Goal: Task Accomplishment & Management: Manage account settings

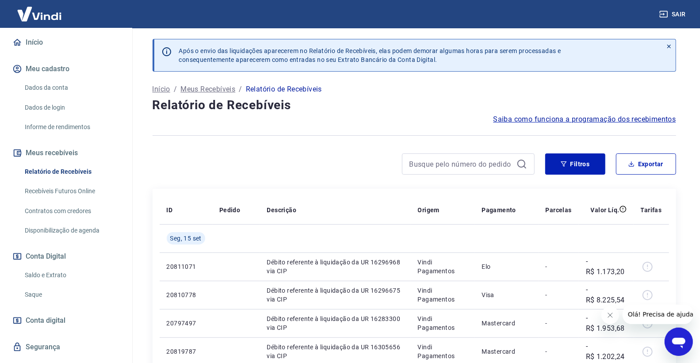
scroll to position [98, 0]
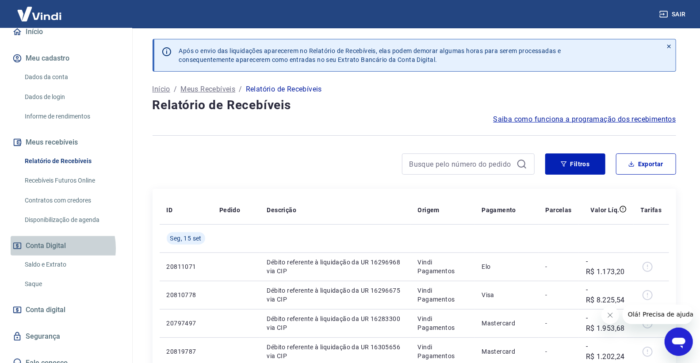
click at [46, 248] on button "Conta Digital" at bounding box center [66, 245] width 111 height 19
click at [47, 269] on link "Saldo e Extrato" at bounding box center [71, 265] width 100 height 18
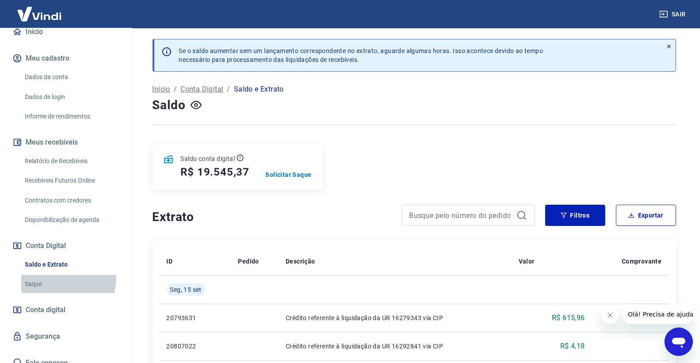
click at [47, 276] on link "Saque" at bounding box center [71, 284] width 100 height 18
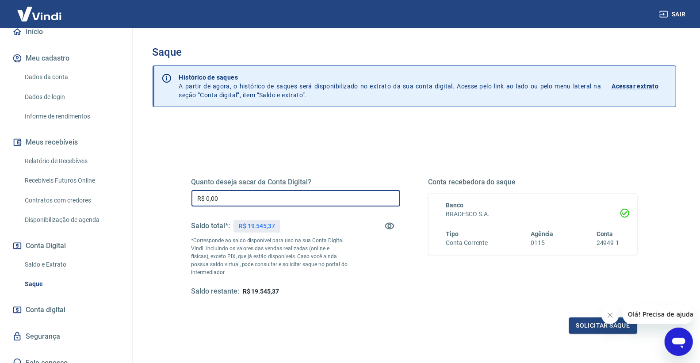
drag, startPoint x: 242, startPoint y: 200, endPoint x: 169, endPoint y: 199, distance: 73.0
click at [168, 197] on div "Quanto deseja sacar da Conta Digital? R$ 0,00 ​ Saldo total*: R$ 19.545,37 *Cor…" at bounding box center [415, 279] width 524 height 316
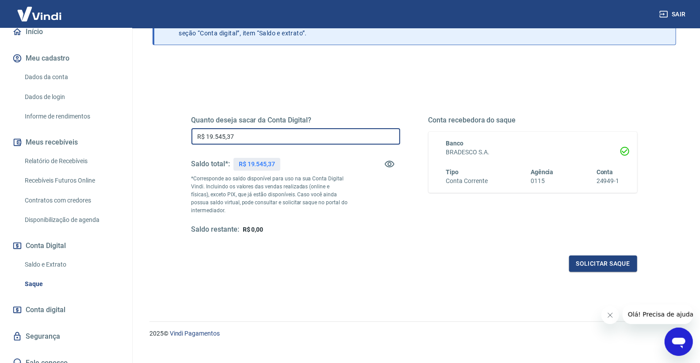
scroll to position [74, 0]
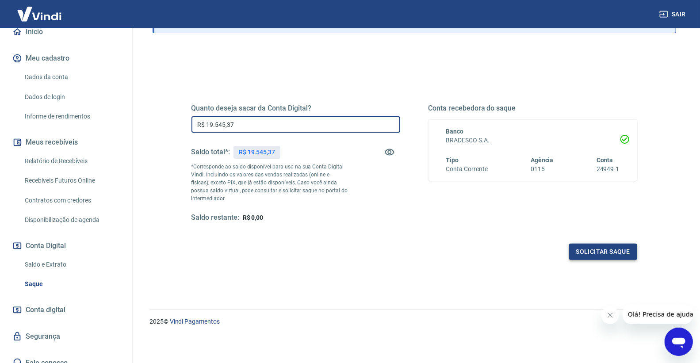
type input "R$ 19.545,37"
click at [604, 251] on button "Solicitar saque" at bounding box center [603, 252] width 68 height 16
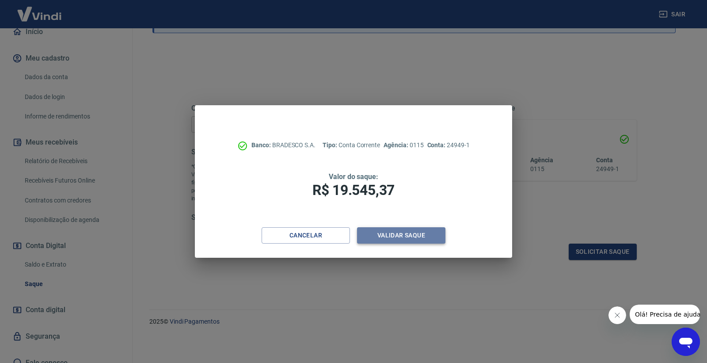
click at [380, 236] on button "Validar saque" at bounding box center [401, 235] width 88 height 16
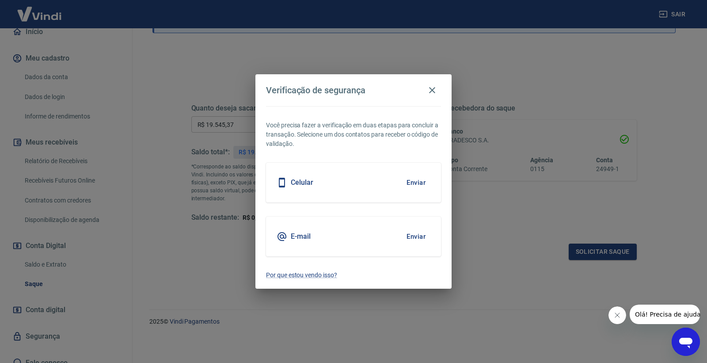
click at [314, 184] on div "Celular Enviar" at bounding box center [353, 183] width 175 height 40
click at [414, 187] on button "Enviar" at bounding box center [416, 182] width 29 height 19
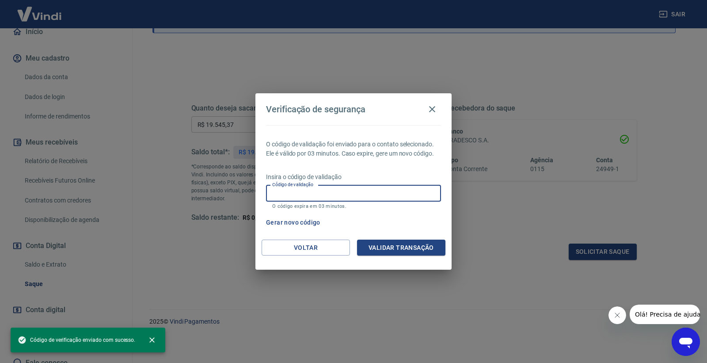
click at [378, 191] on input "Código de validação" at bounding box center [353, 193] width 175 height 16
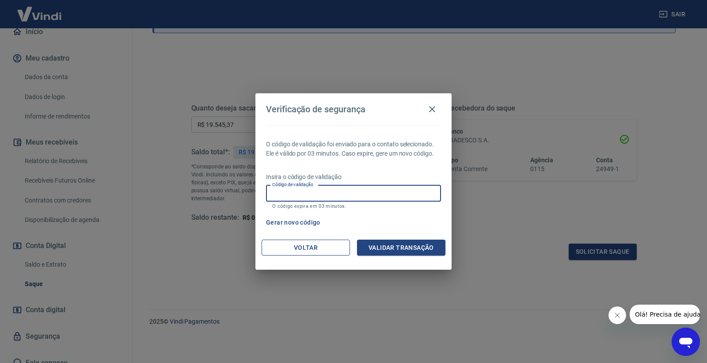
click at [296, 254] on button "Voltar" at bounding box center [306, 248] width 88 height 16
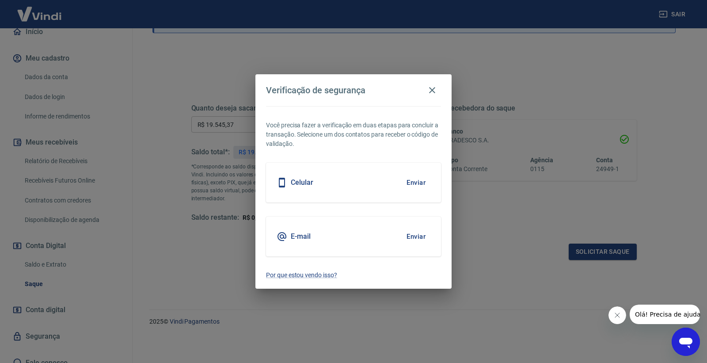
click at [416, 182] on button "Enviar" at bounding box center [416, 182] width 29 height 19
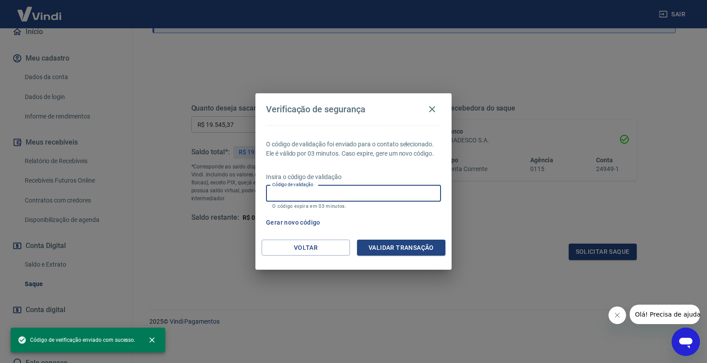
click at [307, 197] on input "Código de validação" at bounding box center [353, 193] width 175 height 16
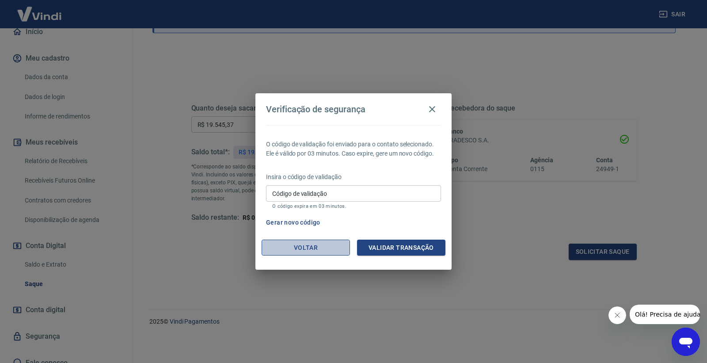
click at [316, 252] on button "Voltar" at bounding box center [306, 248] width 88 height 16
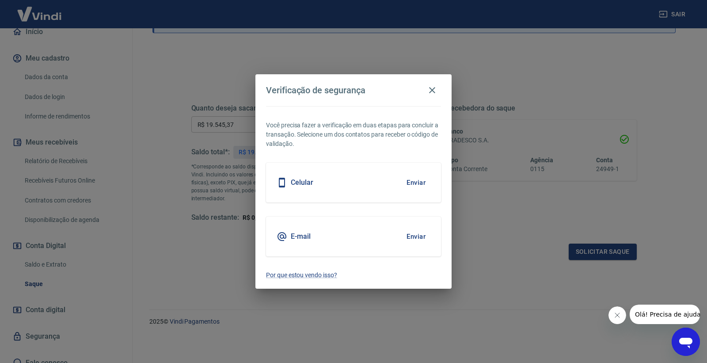
click at [316, 251] on div "E-mail Enviar" at bounding box center [353, 237] width 175 height 40
click at [433, 91] on icon "button" at bounding box center [432, 90] width 6 height 6
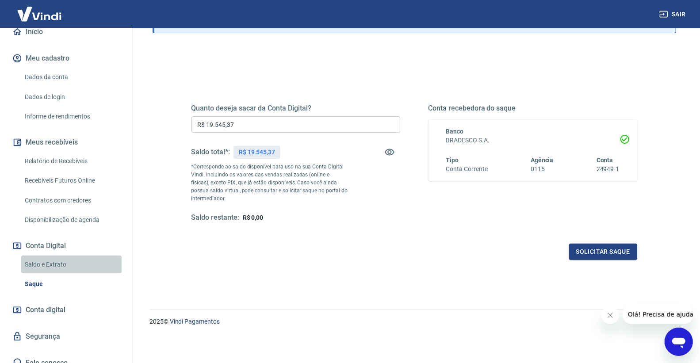
click at [81, 258] on link "Saldo e Extrato" at bounding box center [71, 265] width 100 height 18
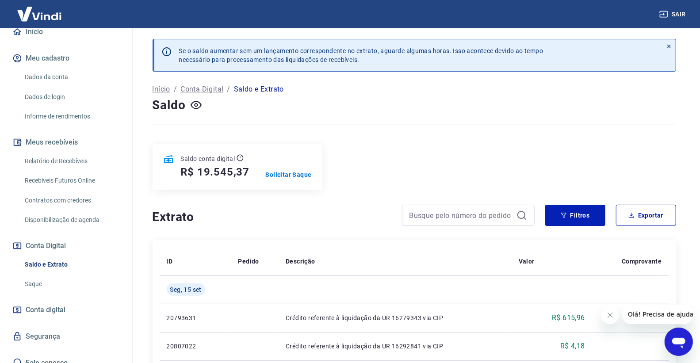
click at [72, 286] on link "Saque" at bounding box center [71, 284] width 100 height 18
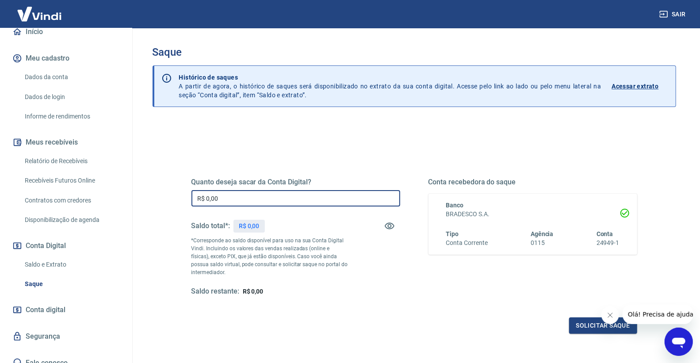
drag, startPoint x: 272, startPoint y: 196, endPoint x: 164, endPoint y: 205, distance: 107.8
click at [164, 205] on div "Quanto deseja sacar da Conta Digital? R$ 0,00 ​ Saldo total*: R$ 0,00 *Correspo…" at bounding box center [415, 279] width 524 height 316
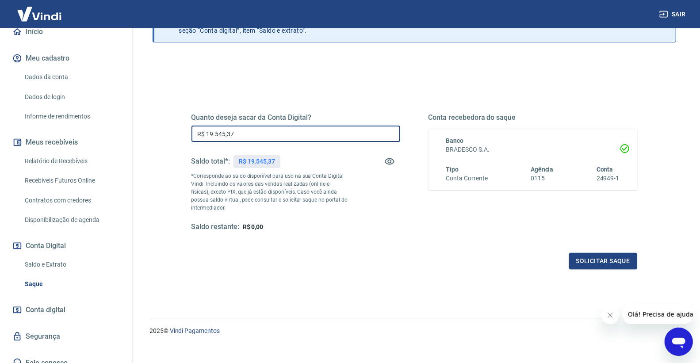
scroll to position [74, 0]
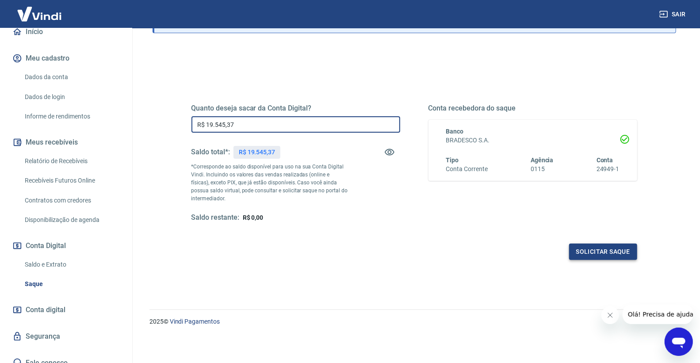
type input "R$ 19.545,37"
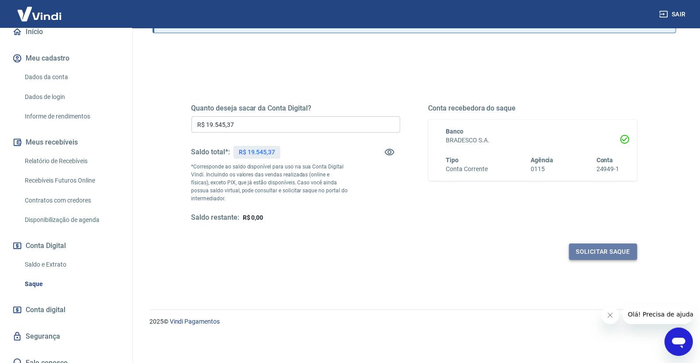
click at [580, 259] on button "Solicitar saque" at bounding box center [603, 252] width 68 height 16
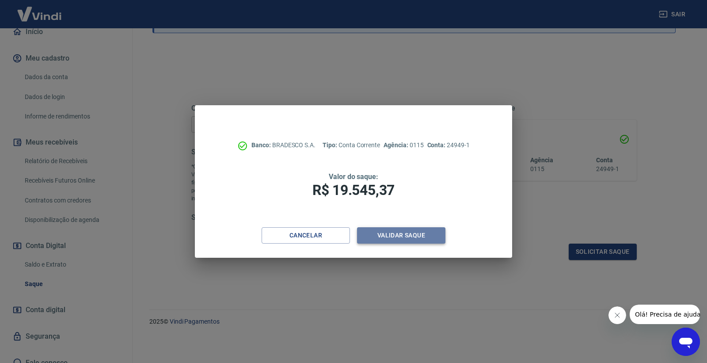
click at [416, 233] on button "Validar saque" at bounding box center [401, 235] width 88 height 16
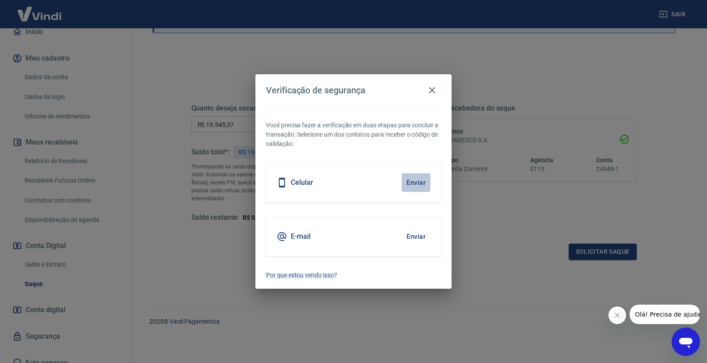
click at [419, 187] on button "Enviar" at bounding box center [416, 182] width 29 height 19
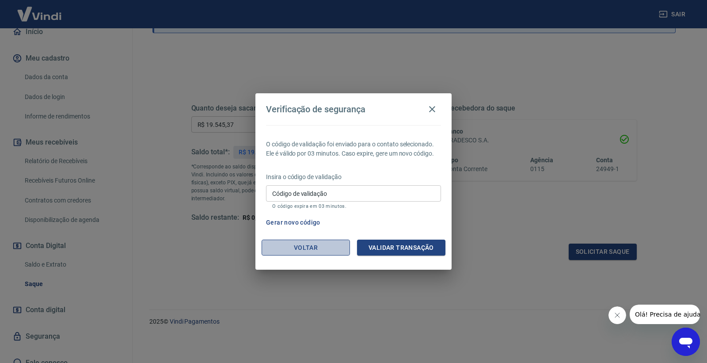
click at [317, 253] on button "Voltar" at bounding box center [306, 248] width 88 height 16
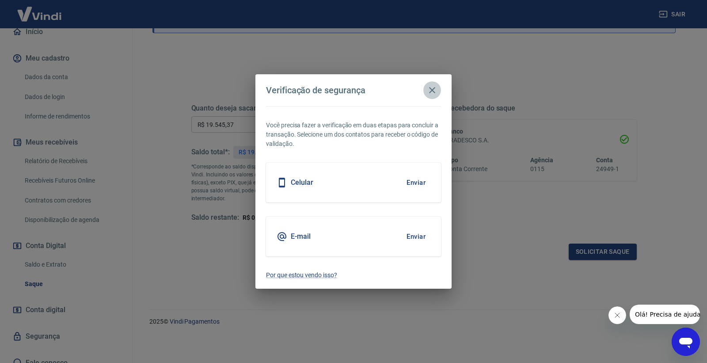
click at [434, 85] on icon "button" at bounding box center [432, 90] width 11 height 11
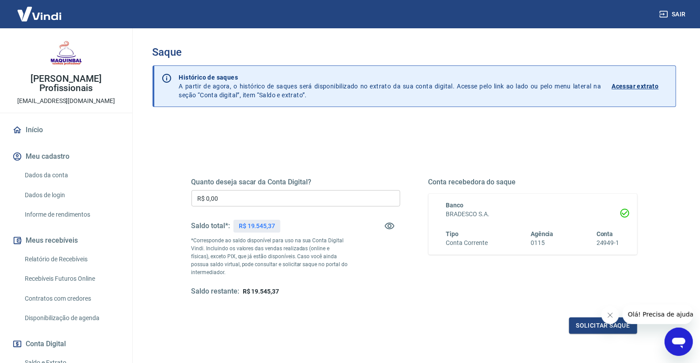
scroll to position [49, 0]
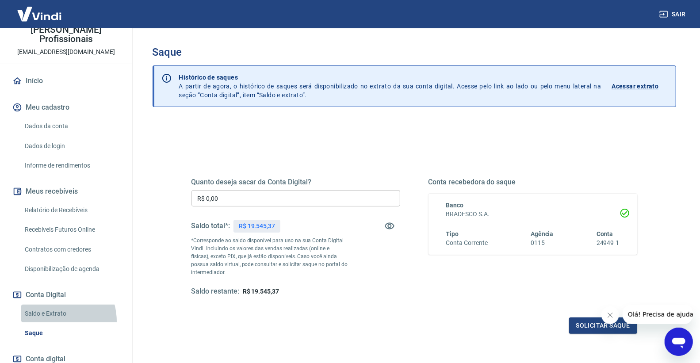
click at [54, 321] on link "Saldo e Extrato" at bounding box center [71, 314] width 100 height 18
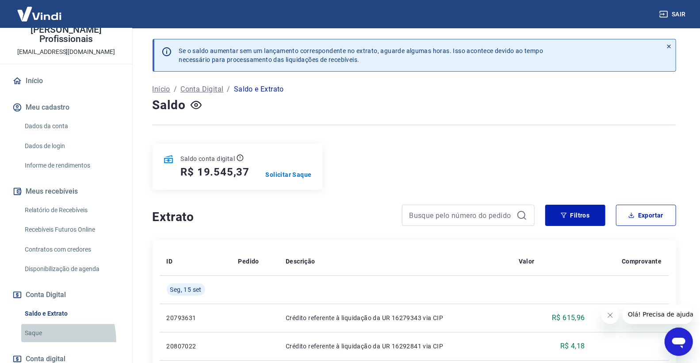
click at [37, 341] on link "Saque" at bounding box center [71, 333] width 100 height 18
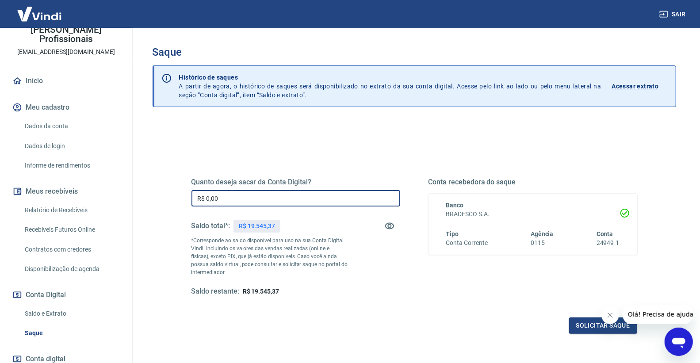
drag, startPoint x: 249, startPoint y: 200, endPoint x: 183, endPoint y: 202, distance: 66.4
click at [183, 202] on div "Quanto deseja sacar da Conta Digital? R$ 0,00 ​ Saldo total*: R$ 19.545,37 *Cor…" at bounding box center [414, 242] width 467 height 206
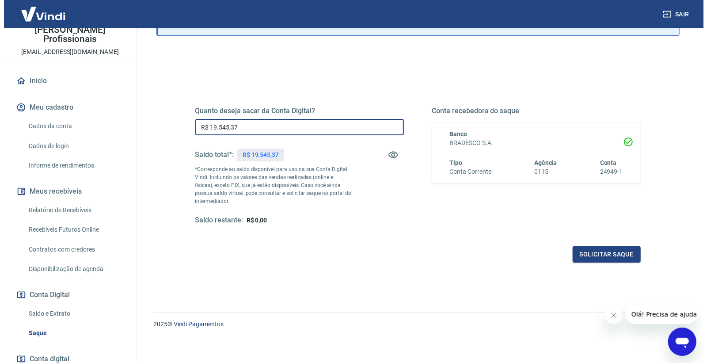
scroll to position [74, 0]
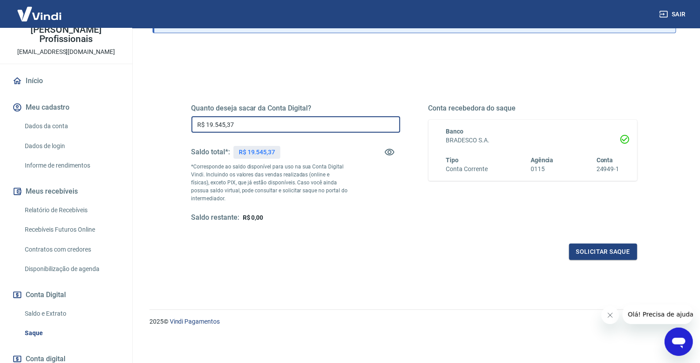
type input "R$ 19.545,37"
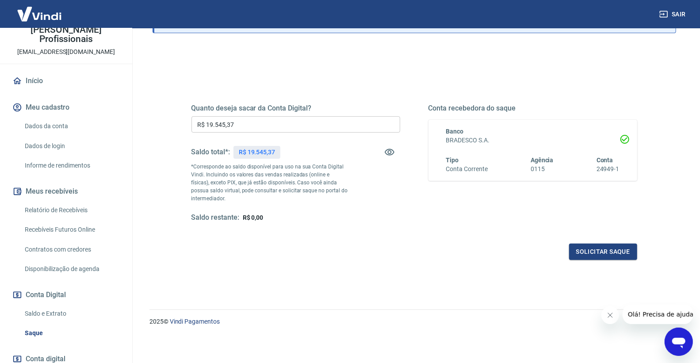
click at [575, 262] on div "Quanto deseja sacar da Conta Digital? R$ 19.545,37 ​ Saldo total*: R$ 19.545,37…" at bounding box center [414, 168] width 467 height 206
click at [602, 250] on button "Solicitar saque" at bounding box center [603, 252] width 68 height 16
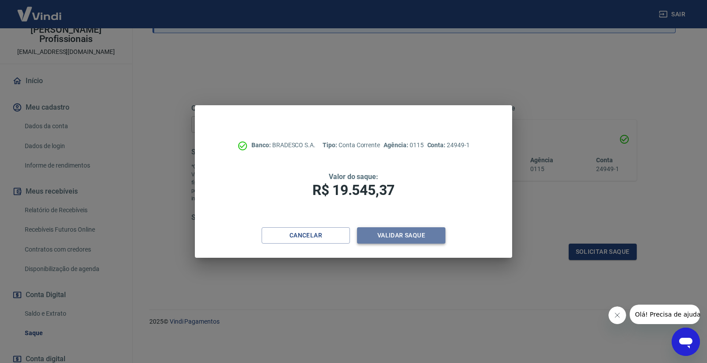
click at [373, 239] on button "Validar saque" at bounding box center [401, 235] width 88 height 16
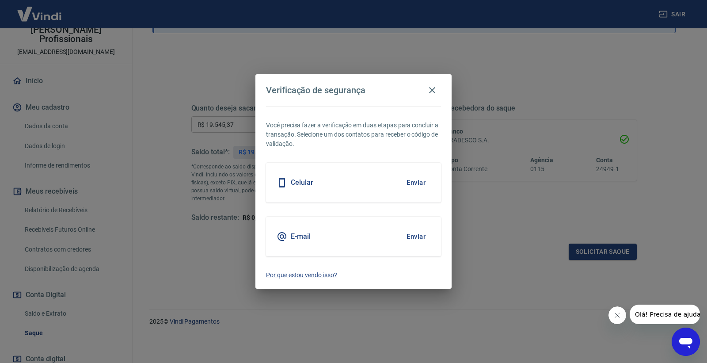
drag, startPoint x: 416, startPoint y: 185, endPoint x: 413, endPoint y: 188, distance: 4.7
click at [414, 187] on button "Enviar" at bounding box center [416, 182] width 29 height 19
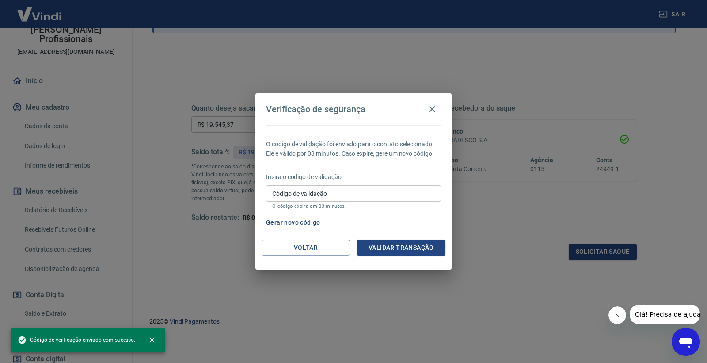
drag, startPoint x: 358, startPoint y: 193, endPoint x: 355, endPoint y: 198, distance: 5.7
click at [356, 194] on input "Código de validação" at bounding box center [353, 193] width 175 height 16
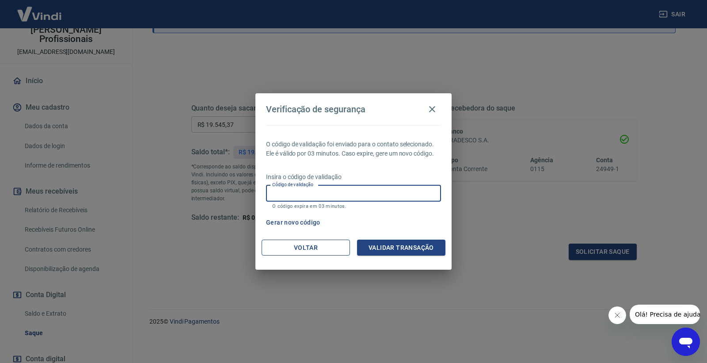
click at [285, 249] on button "Voltar" at bounding box center [306, 248] width 88 height 16
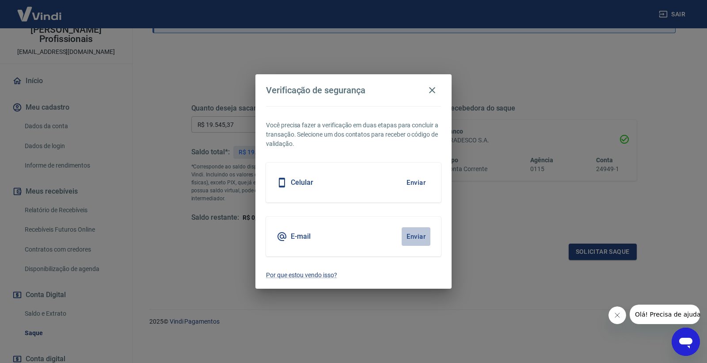
click at [425, 237] on button "Enviar" at bounding box center [416, 236] width 29 height 19
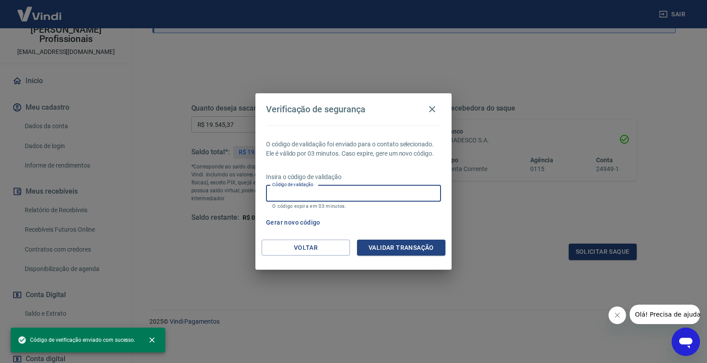
click at [294, 195] on input "Código de validação" at bounding box center [353, 193] width 175 height 16
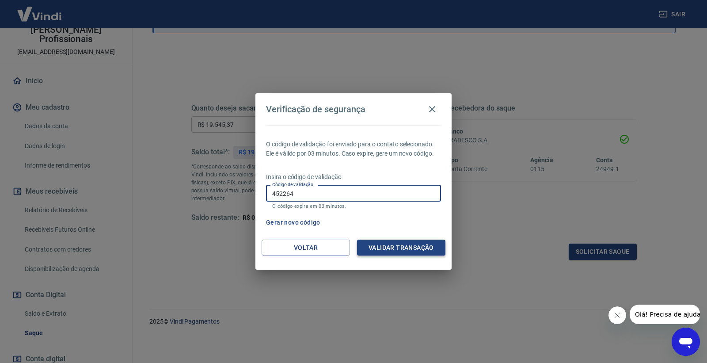
type input "452264"
click at [390, 250] on button "Validar transação" at bounding box center [401, 248] width 88 height 16
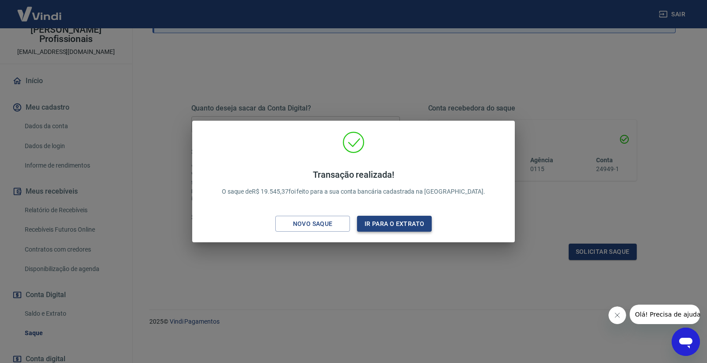
click at [387, 227] on button "Ir para o extrato" at bounding box center [394, 224] width 75 height 16
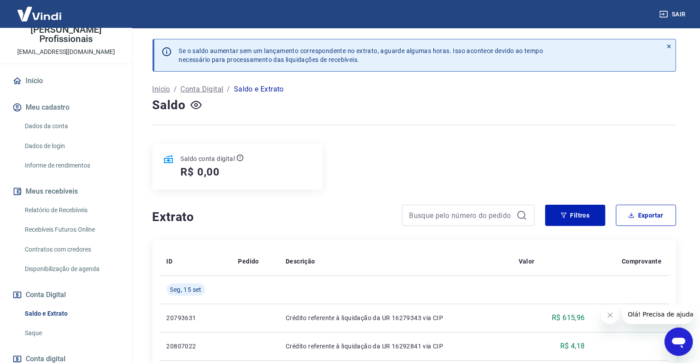
click at [76, 312] on link "Saldo e Extrato" at bounding box center [71, 314] width 100 height 18
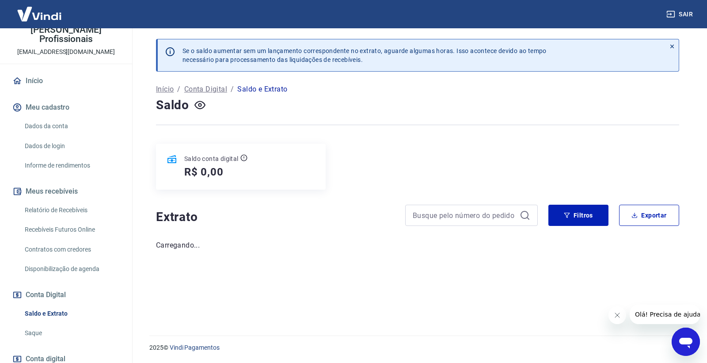
click at [62, 331] on link "Saque" at bounding box center [71, 333] width 100 height 18
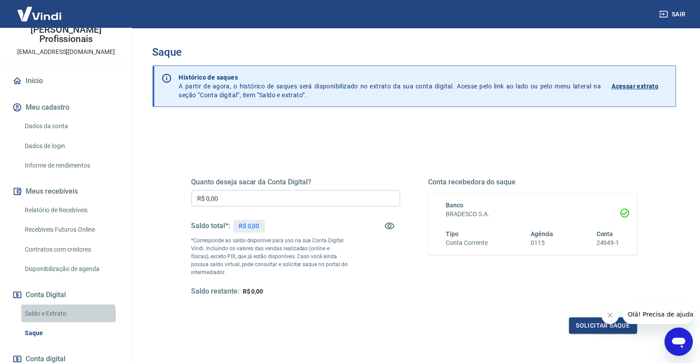
click at [64, 314] on link "Saldo e Extrato" at bounding box center [71, 314] width 100 height 18
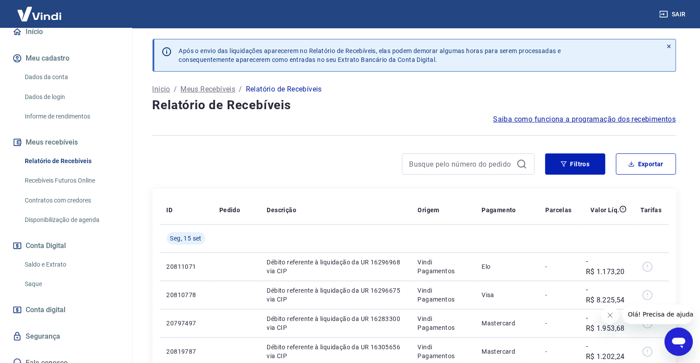
click at [51, 268] on link "Saldo e Extrato" at bounding box center [71, 265] width 100 height 18
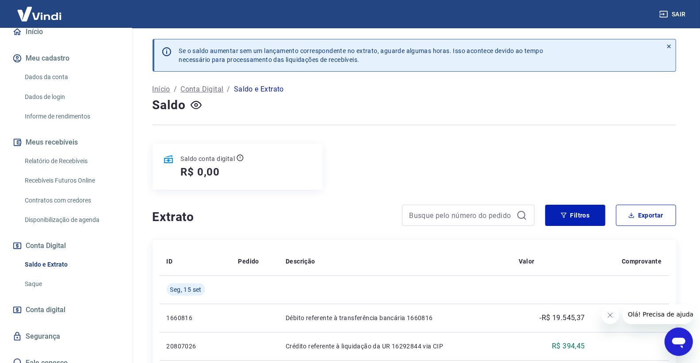
click at [46, 278] on link "Saque" at bounding box center [71, 284] width 100 height 18
